Goal: Check status: Check status

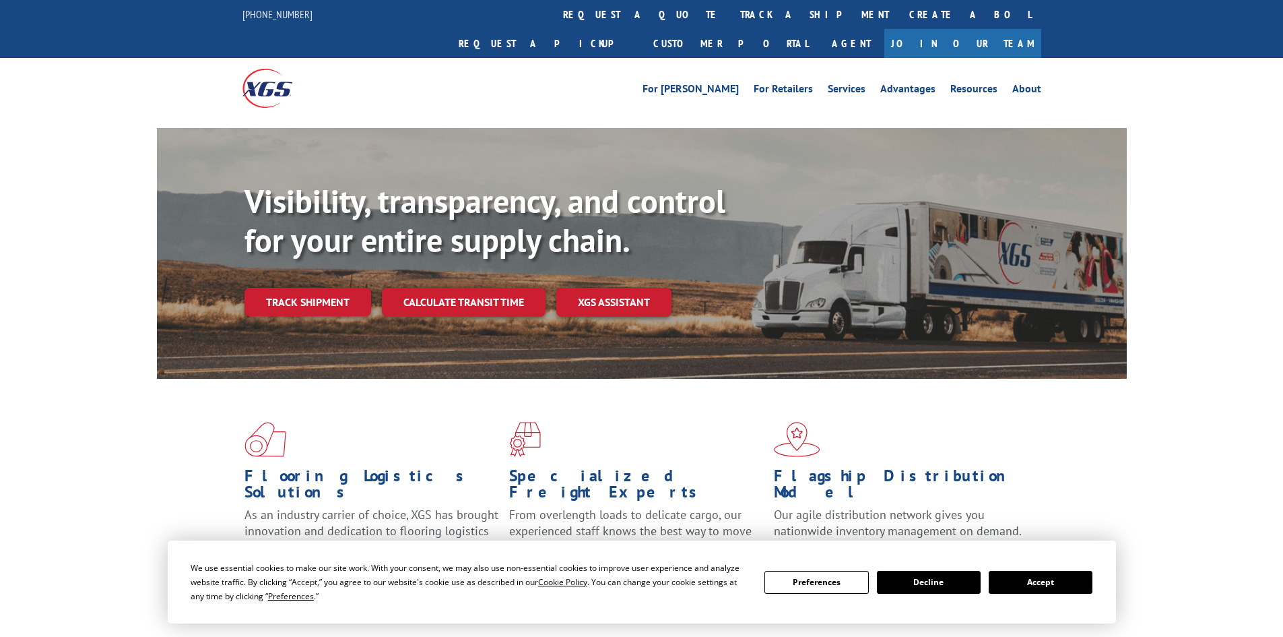
click at [1056, 583] on button "Accept" at bounding box center [1041, 582] width 104 height 23
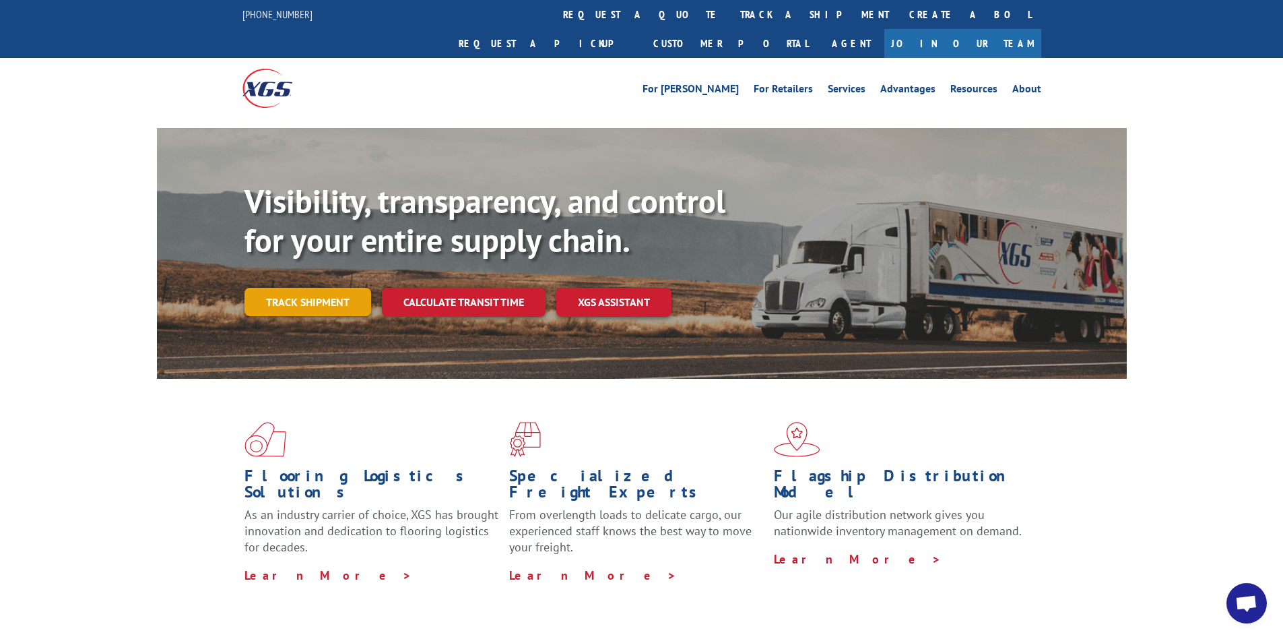
click at [317, 288] on link "Track shipment" at bounding box center [308, 302] width 127 height 28
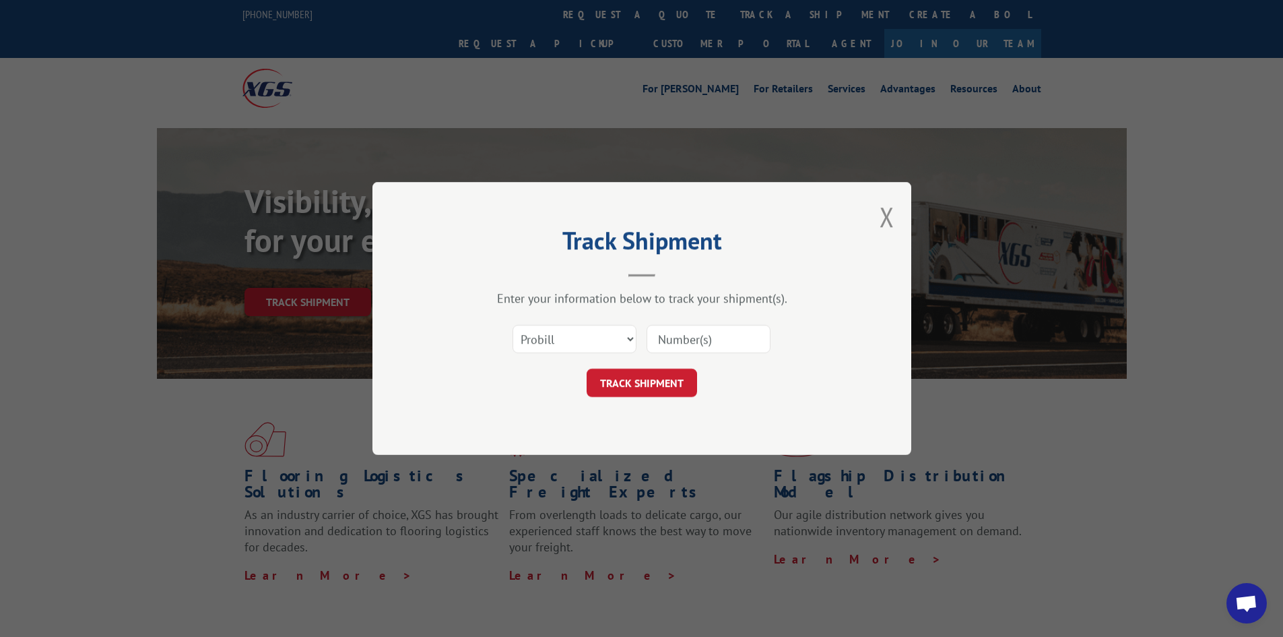
click at [709, 335] on input at bounding box center [709, 339] width 124 height 28
paste input "17523538"
type input "17523538"
click at [645, 393] on button "TRACK SHIPMENT" at bounding box center [642, 382] width 110 height 28
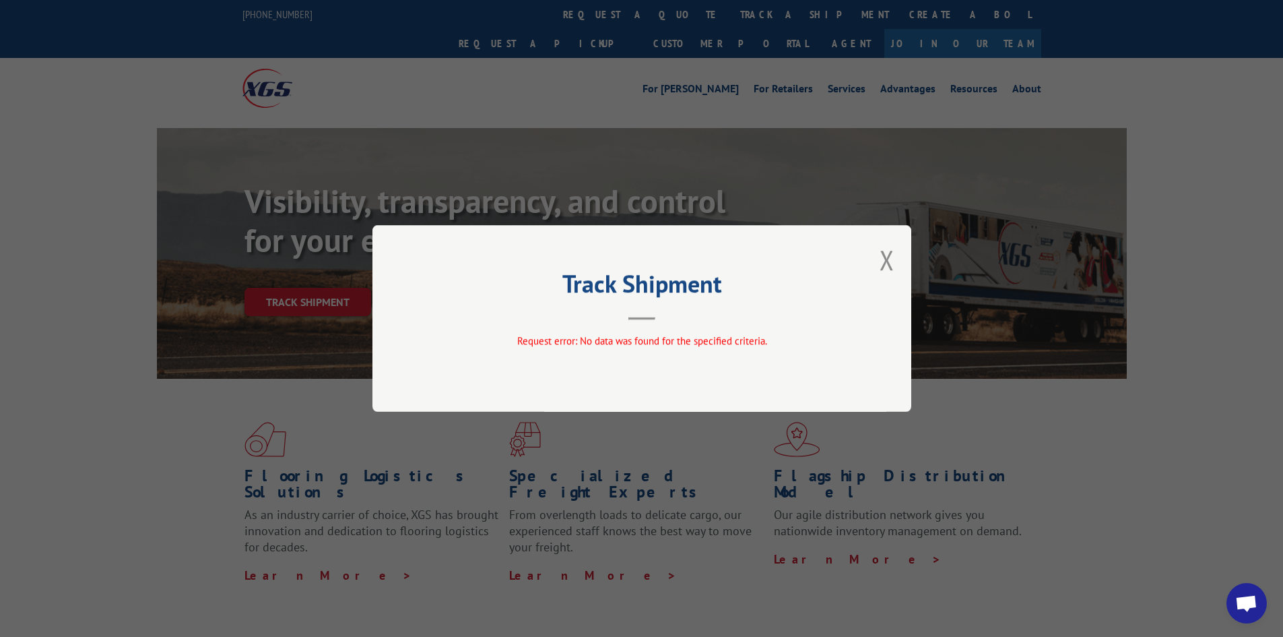
click at [896, 256] on div "Track Shipment Request error: No data was found for the specified criteria." at bounding box center [641, 318] width 539 height 187
click at [882, 259] on button "Close modal" at bounding box center [887, 260] width 15 height 36
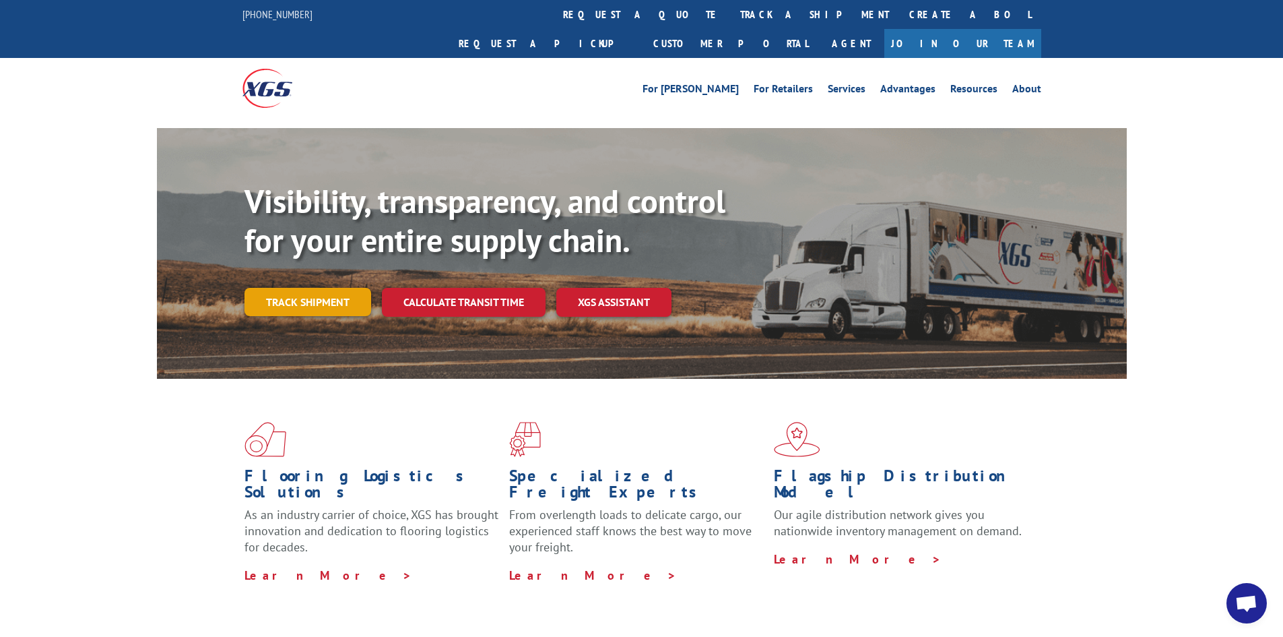
click at [333, 288] on link "Track shipment" at bounding box center [308, 302] width 127 height 28
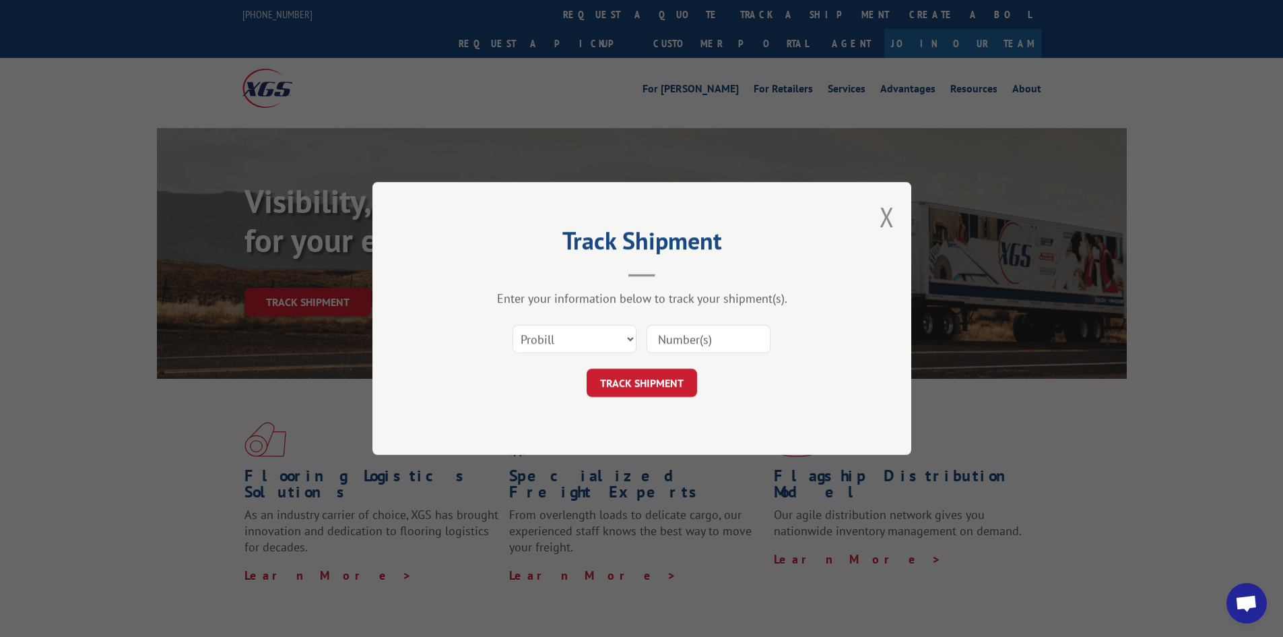
click at [707, 339] on input at bounding box center [709, 339] width 124 height 28
paste input "17523538"
type input "17523538"
click at [679, 379] on button "TRACK SHIPMENT" at bounding box center [642, 382] width 110 height 28
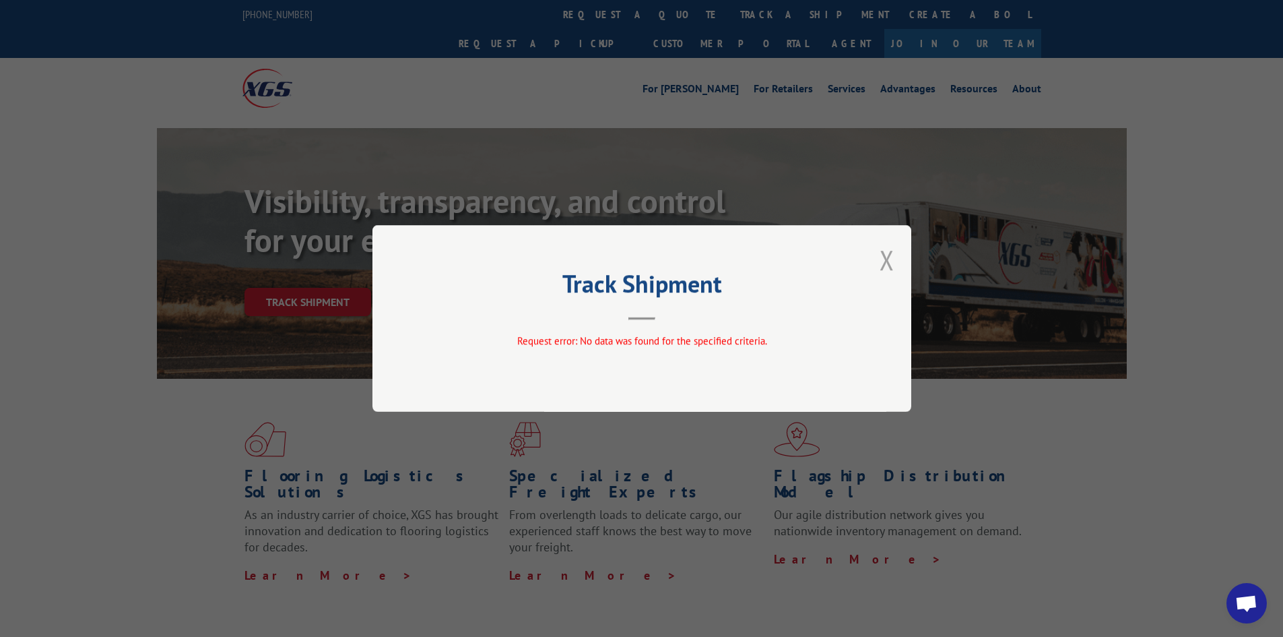
click at [891, 257] on button "Close modal" at bounding box center [887, 260] width 15 height 36
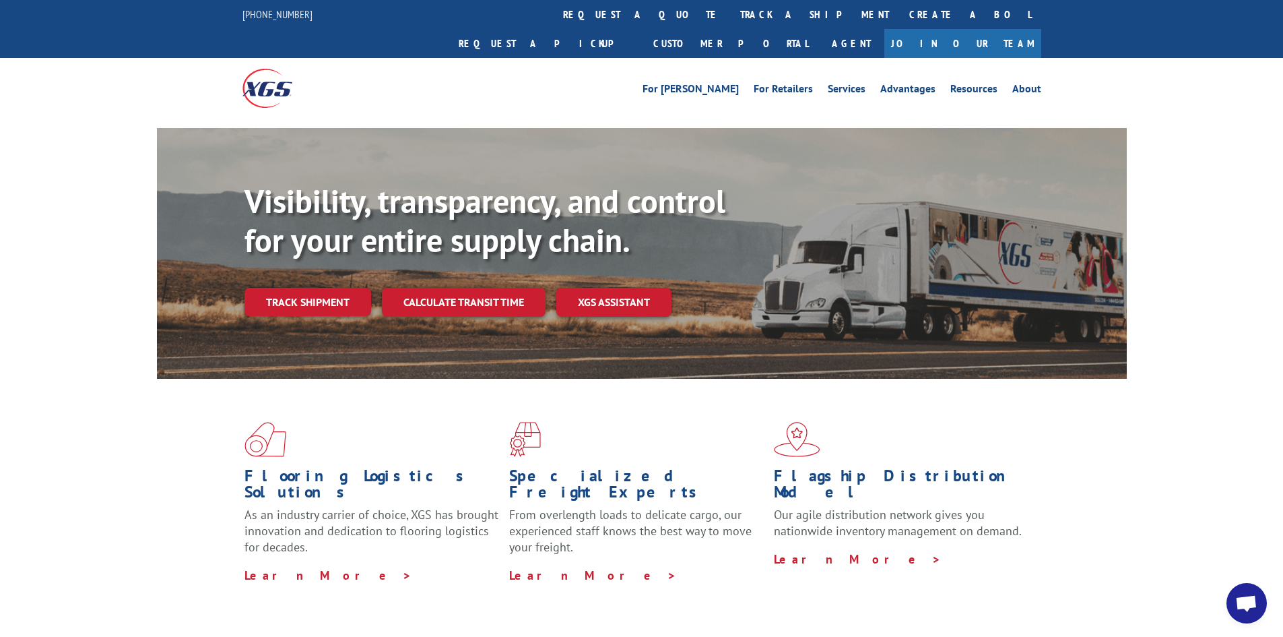
click at [304, 288] on link "Track shipment" at bounding box center [308, 302] width 127 height 28
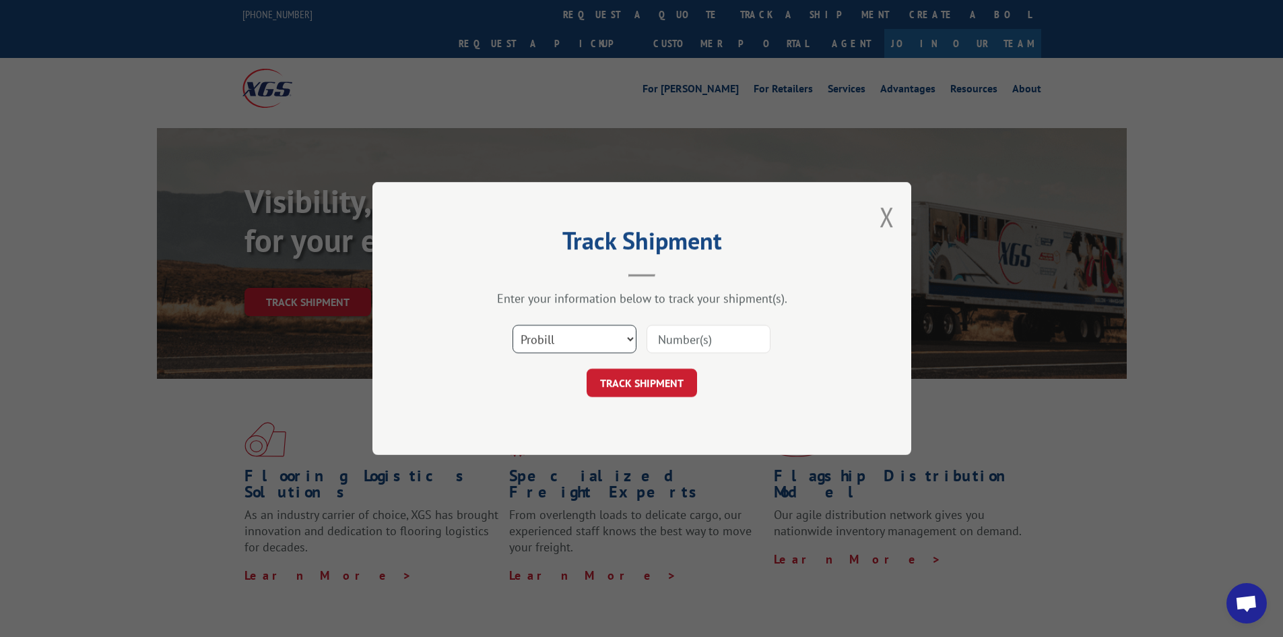
drag, startPoint x: 536, startPoint y: 335, endPoint x: 538, endPoint y: 352, distance: 17.6
click at [536, 335] on select "Select category... Probill BOL PO" at bounding box center [575, 339] width 124 height 28
select select "bol"
click at [513, 325] on select "Select category... Probill BOL PO" at bounding box center [575, 339] width 124 height 28
click at [707, 339] on input at bounding box center [709, 339] width 124 height 28
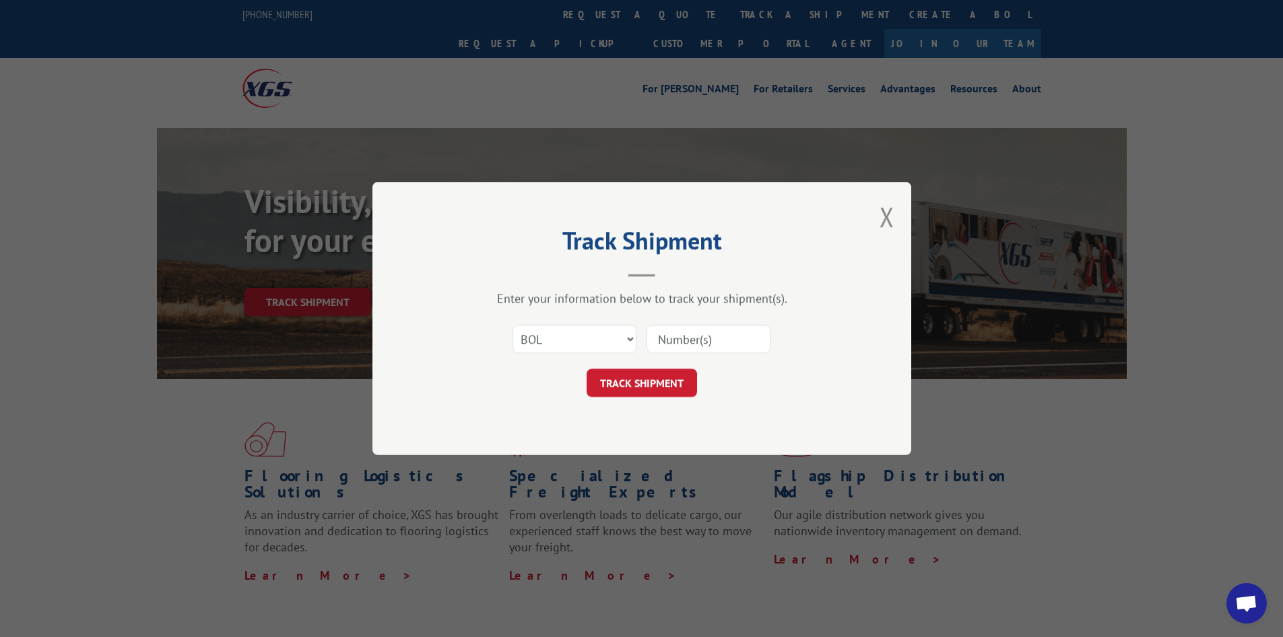
paste input "[URL][DOMAIN_NAME]"
type input "[URL][DOMAIN_NAME]"
drag, startPoint x: 760, startPoint y: 342, endPoint x: 548, endPoint y: 339, distance: 212.2
click at [548, 339] on div "Select category... Probill BOL PO [URL][DOMAIN_NAME]" at bounding box center [642, 339] width 404 height 44
paste input "5560211"
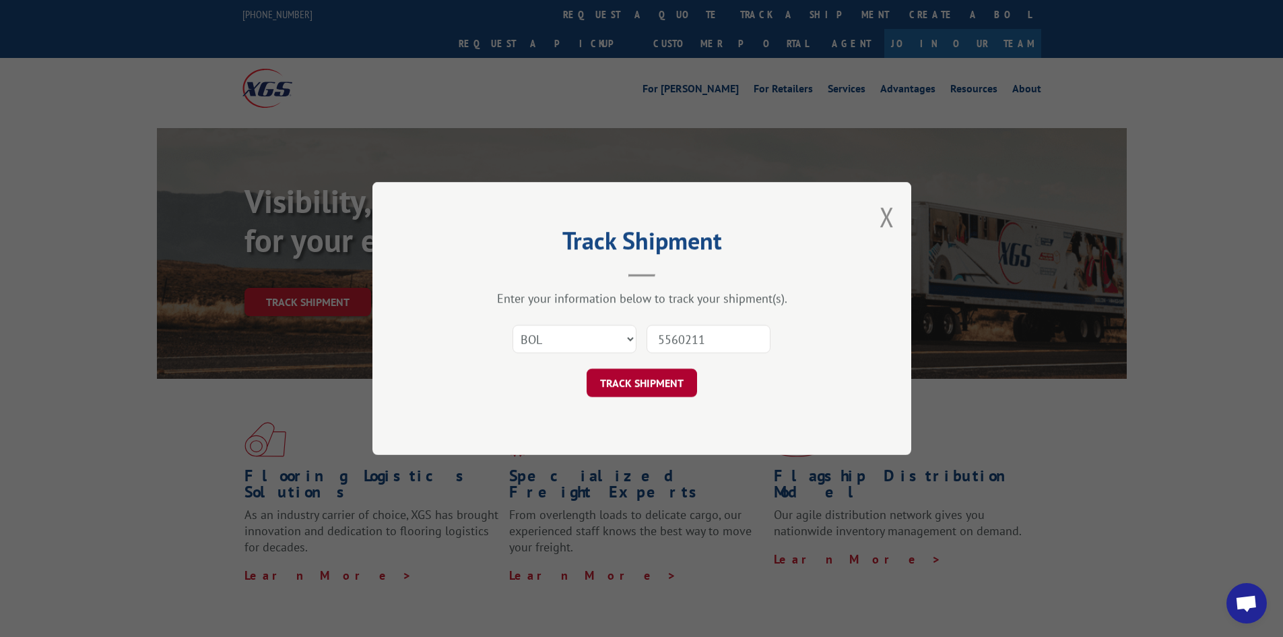
type input "5560211"
click at [676, 382] on button "TRACK SHIPMENT" at bounding box center [642, 382] width 110 height 28
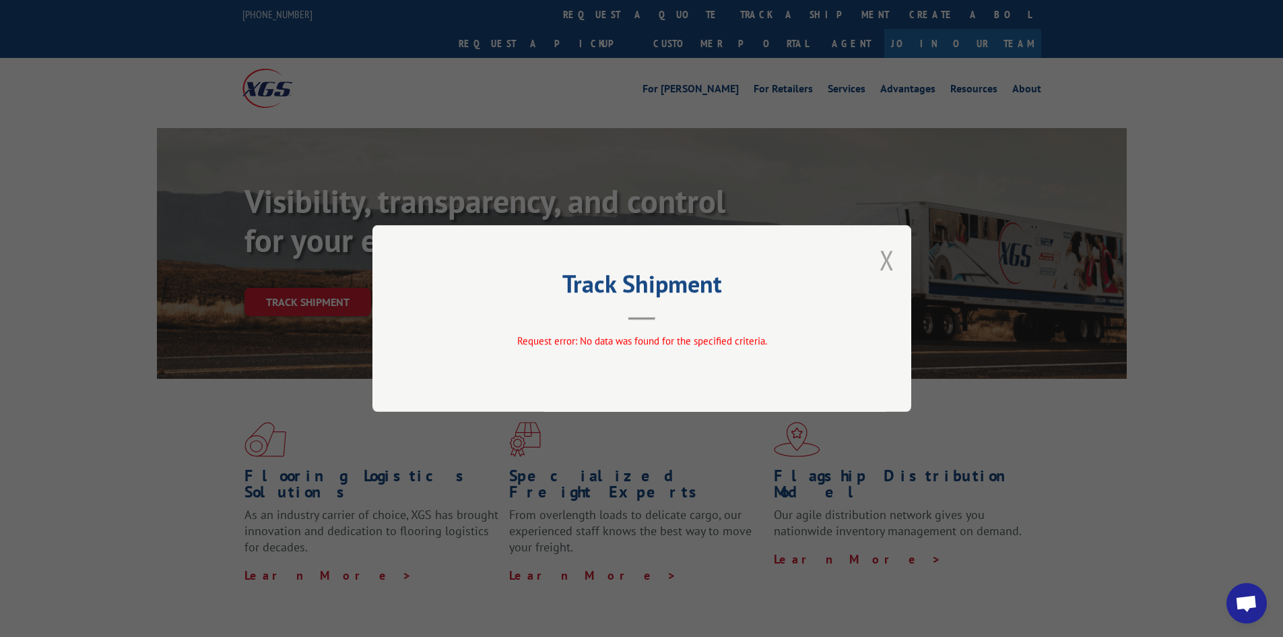
click at [891, 253] on button "Close modal" at bounding box center [887, 260] width 15 height 36
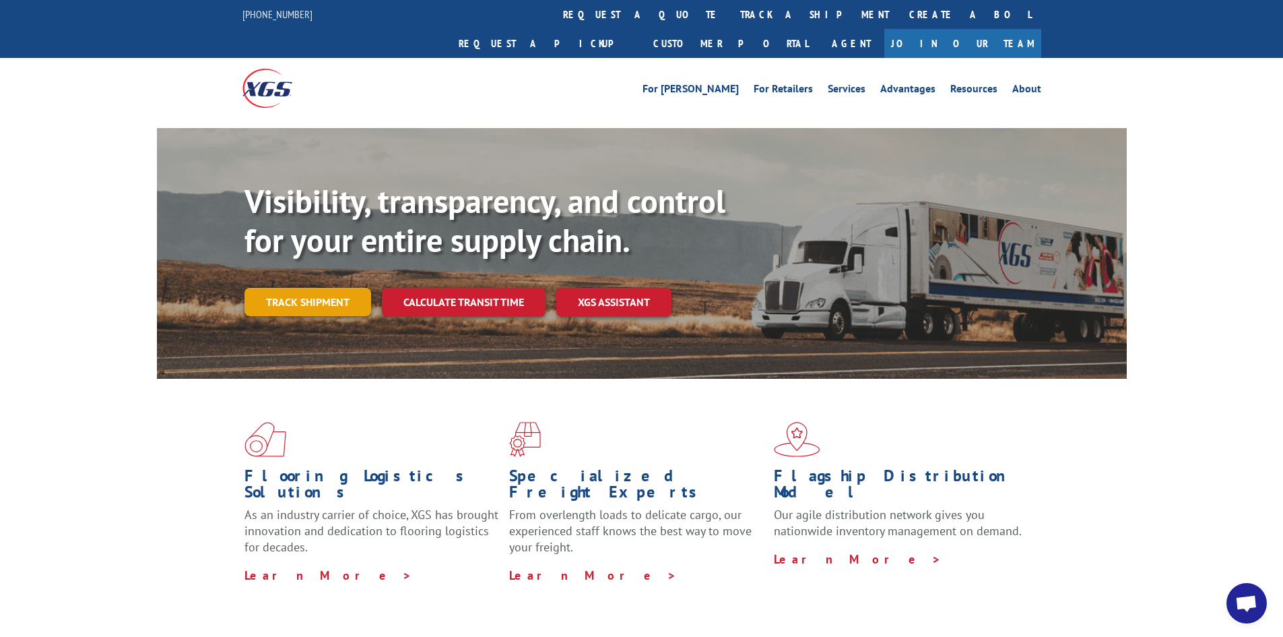
click at [330, 288] on link "Track shipment" at bounding box center [308, 302] width 127 height 28
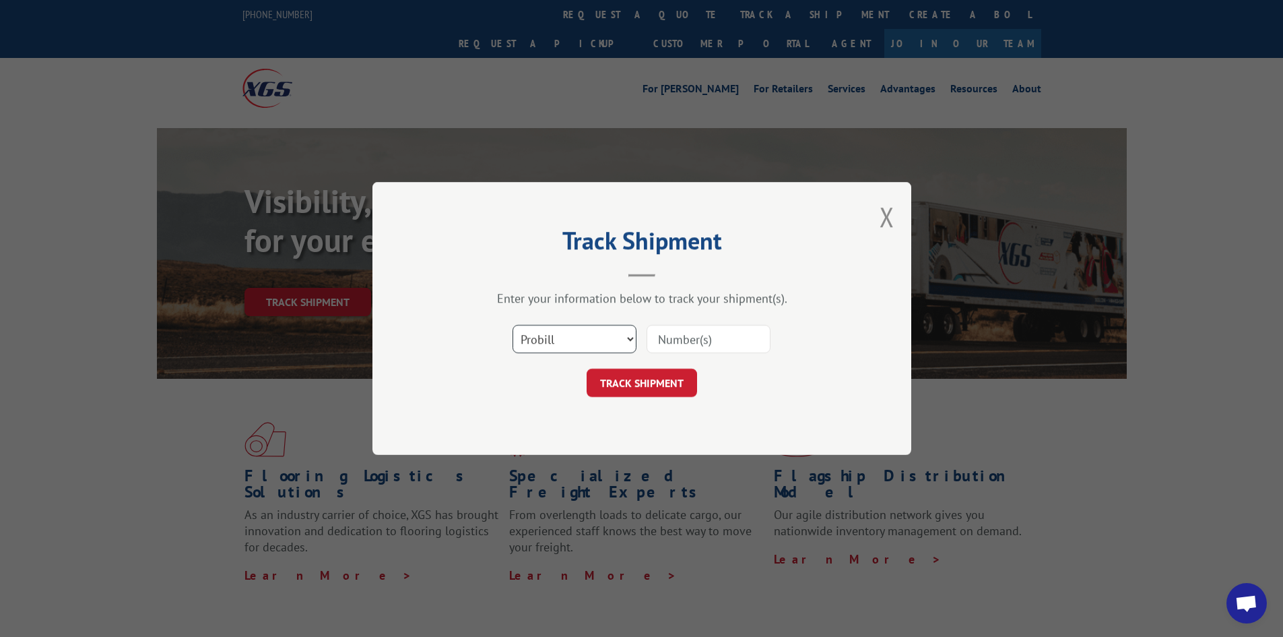
click at [535, 338] on select "Select category... Probill BOL PO" at bounding box center [575, 339] width 124 height 28
select select "po"
click at [513, 325] on select "Select category... Probill BOL PO" at bounding box center [575, 339] width 124 height 28
click at [674, 342] on input at bounding box center [709, 339] width 124 height 28
type input "18541685"
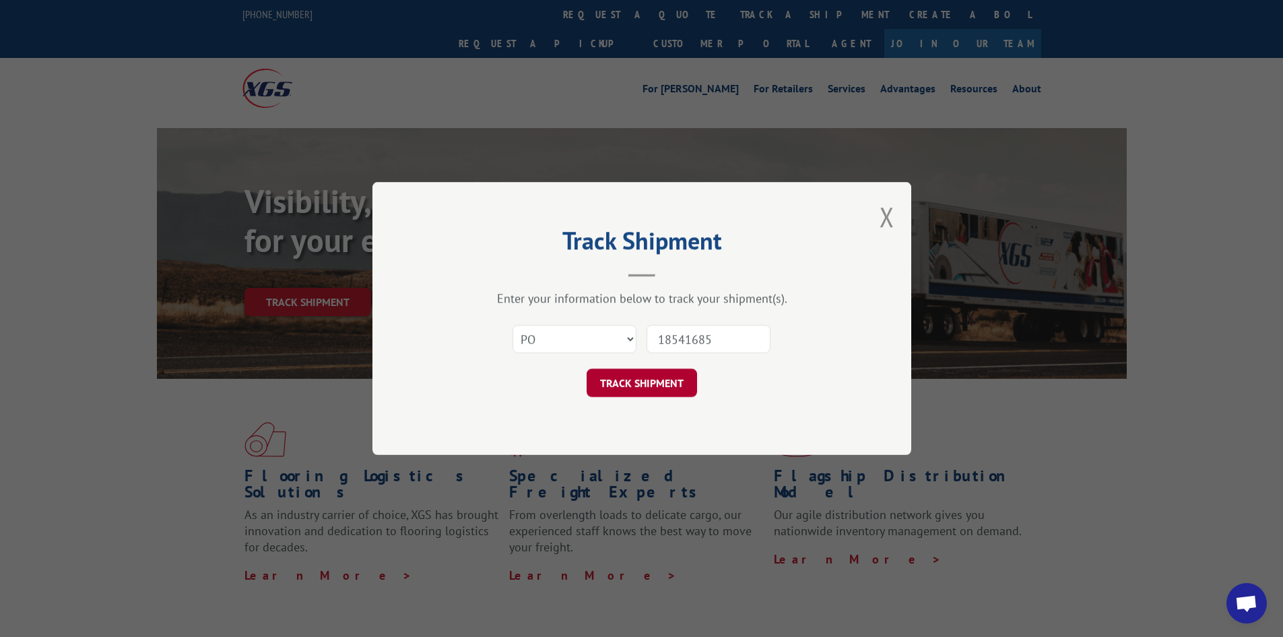
click at [655, 387] on button "TRACK SHIPMENT" at bounding box center [642, 382] width 110 height 28
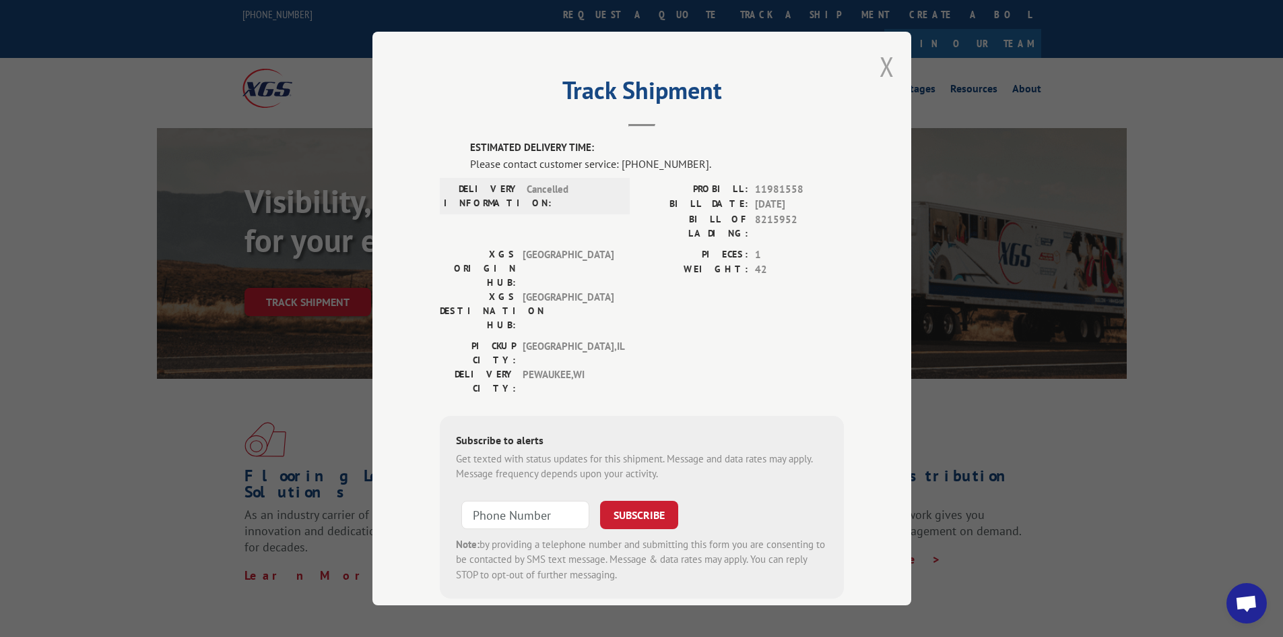
click at [884, 67] on button "Close modal" at bounding box center [887, 66] width 15 height 36
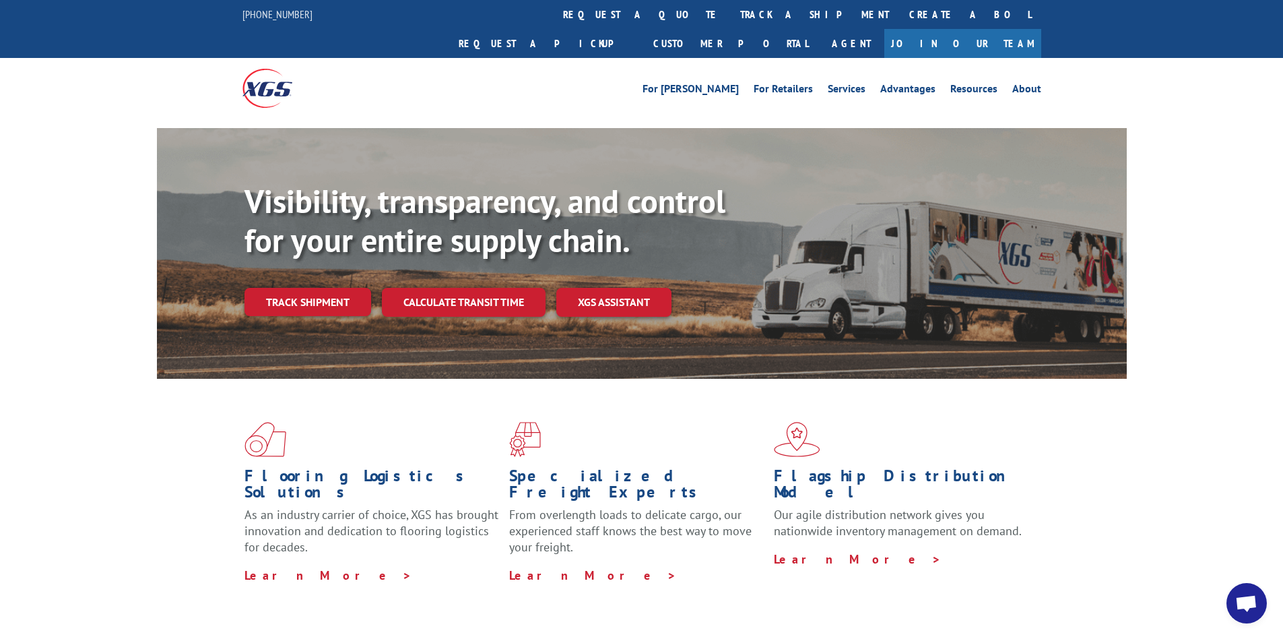
click at [306, 288] on link "Track shipment" at bounding box center [308, 302] width 127 height 28
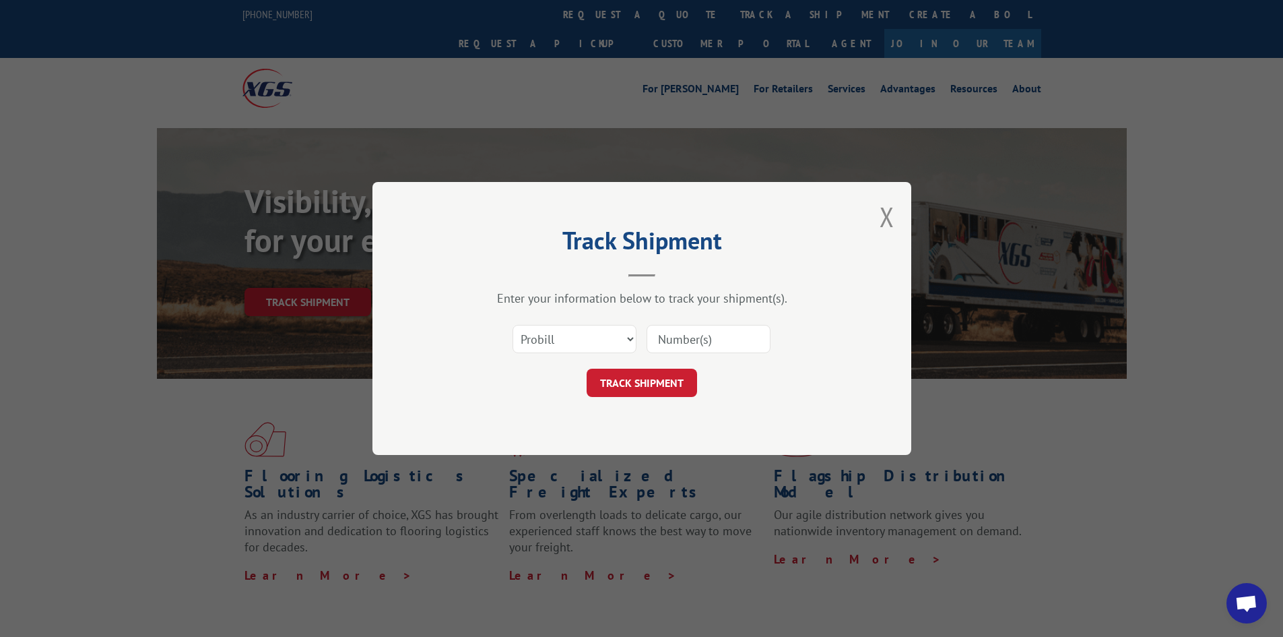
click at [694, 341] on input at bounding box center [709, 339] width 124 height 28
click at [599, 344] on select "Select category... Probill BOL PO" at bounding box center [575, 339] width 124 height 28
select select "po"
click at [513, 325] on select "Select category... Probill BOL PO" at bounding box center [575, 339] width 124 height 28
click at [723, 342] on input at bounding box center [709, 339] width 124 height 28
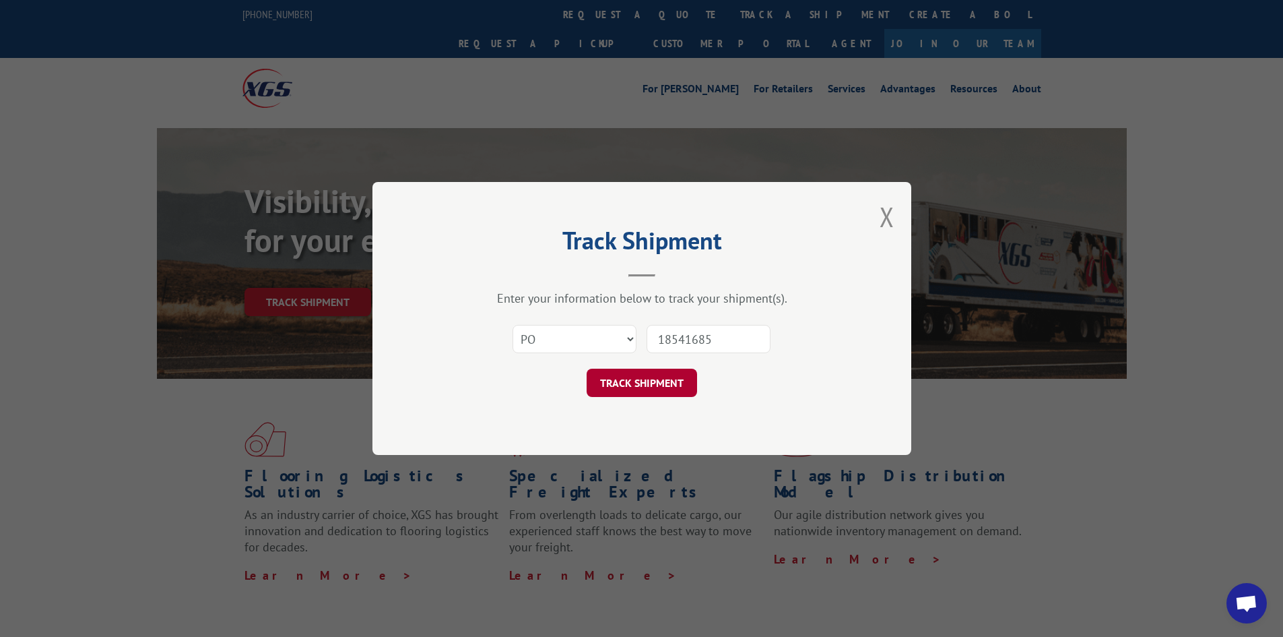
type input "18541685"
click at [653, 379] on button "TRACK SHIPMENT" at bounding box center [642, 382] width 110 height 28
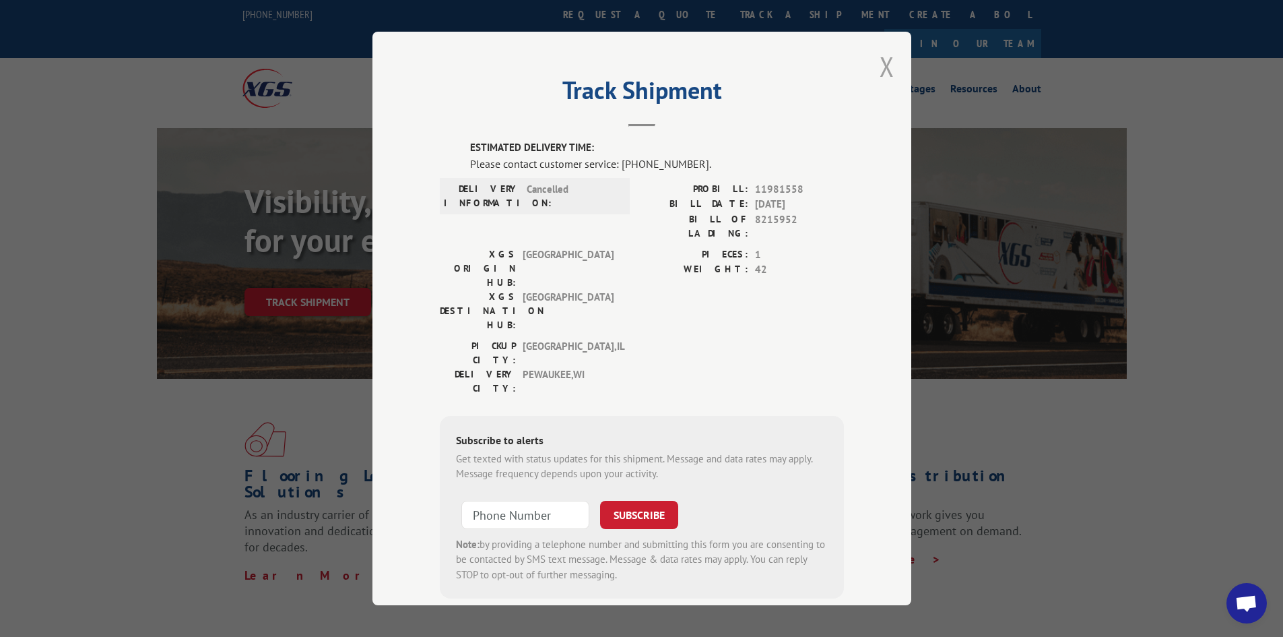
click at [880, 61] on button "Close modal" at bounding box center [887, 66] width 15 height 36
